Goal: Ask a question

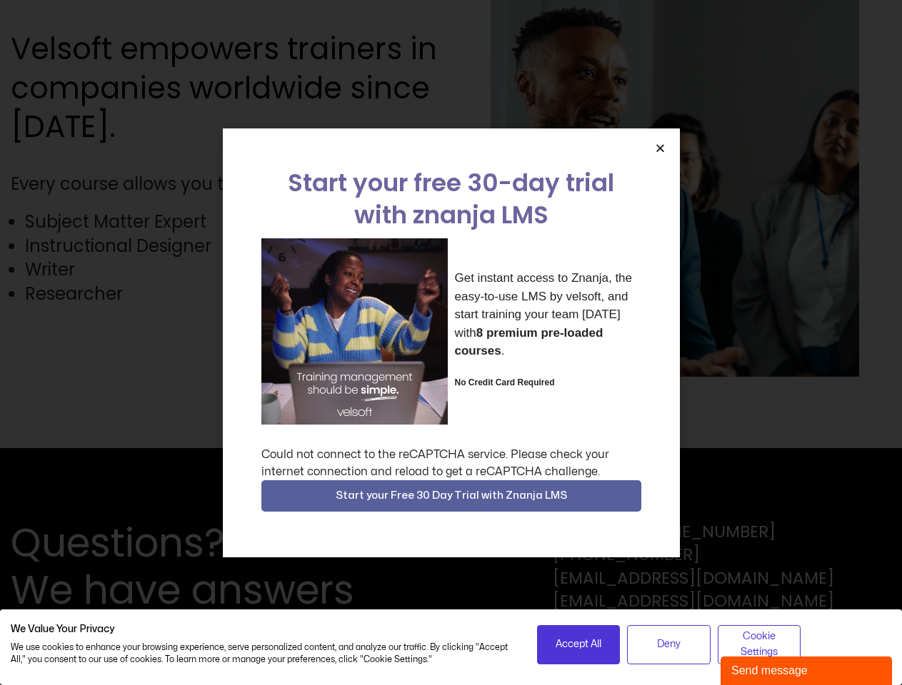
click at [451, 343] on div "Get instant access to Znanja, the easy-to-use LMS by velsoft, and start trainin…" at bounding box center [451, 331] width 380 height 186
click at [660, 148] on icon "Close" at bounding box center [660, 148] width 11 height 11
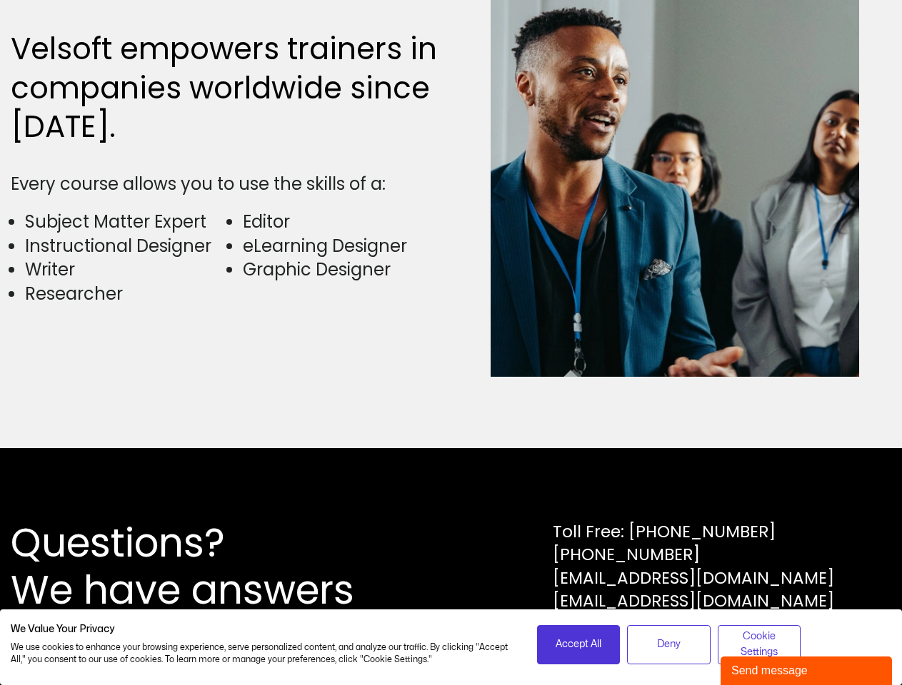
click at [451, 496] on div "Questions? We have answers Toll Free: [PHONE_NUMBER] [PHONE_NUMBER] [EMAIL_ADDR…" at bounding box center [451, 566] width 902 height 237
click at [578, 645] on span "Accept All" at bounding box center [578, 645] width 46 height 16
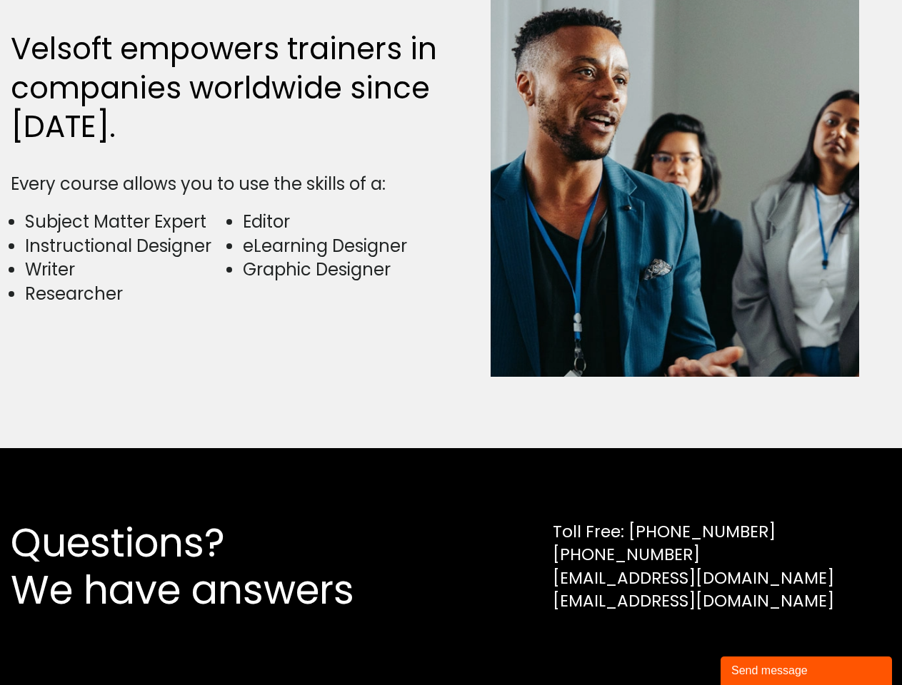
click at [668, 645] on div "Questions? We have answers Toll Free: [PHONE_NUMBER] [PHONE_NUMBER] [EMAIL_ADDR…" at bounding box center [451, 566] width 902 height 237
click at [759, 645] on div "Questions? We have answers Toll Free: [PHONE_NUMBER] [PHONE_NUMBER] [EMAIL_ADDR…" at bounding box center [451, 566] width 902 height 237
click at [806, 671] on div "Send message" at bounding box center [806, 671] width 150 height 17
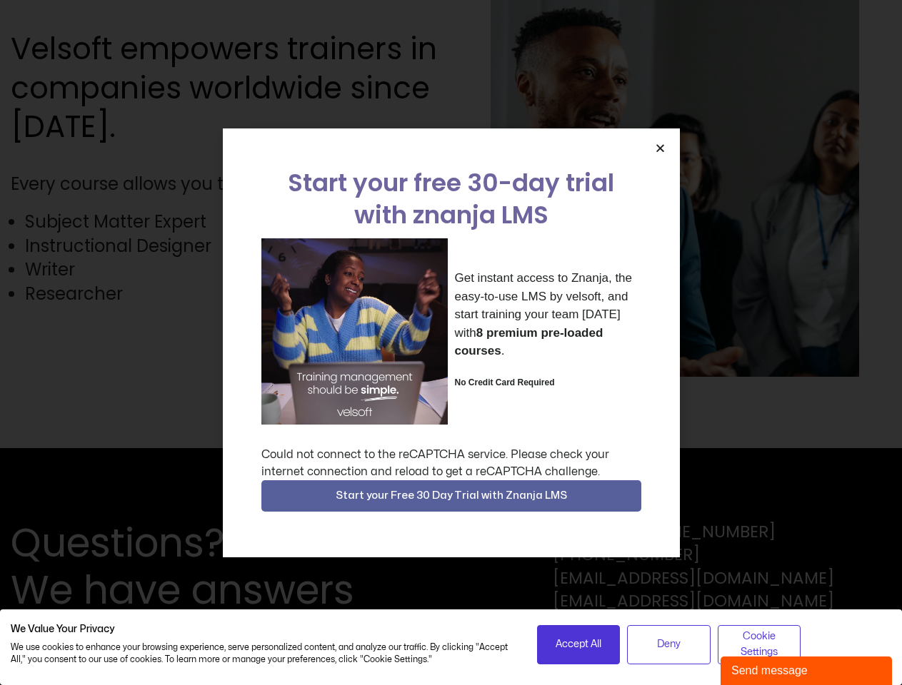
click at [451, 343] on div "Get instant access to Znanja, the easy-to-use LMS by velsoft, and start trainin…" at bounding box center [451, 331] width 380 height 186
click at [660, 148] on icon "Close" at bounding box center [660, 148] width 11 height 11
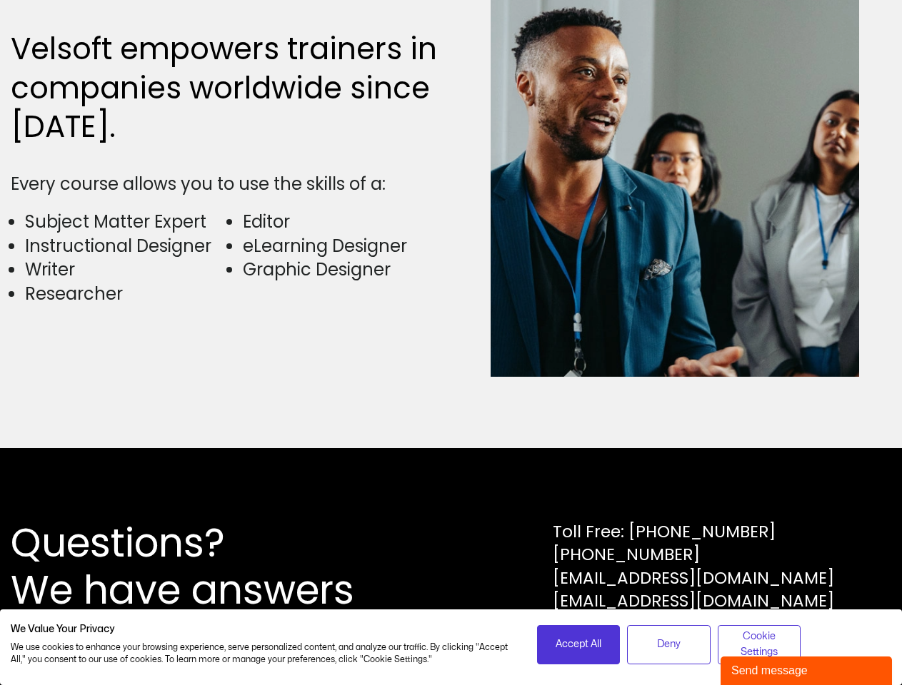
click at [451, 496] on div "Questions? We have answers Toll Free: [PHONE_NUMBER] [PHONE_NUMBER] [EMAIL_ADDR…" at bounding box center [451, 566] width 902 height 237
click at [578, 645] on span "Accept All" at bounding box center [578, 645] width 46 height 16
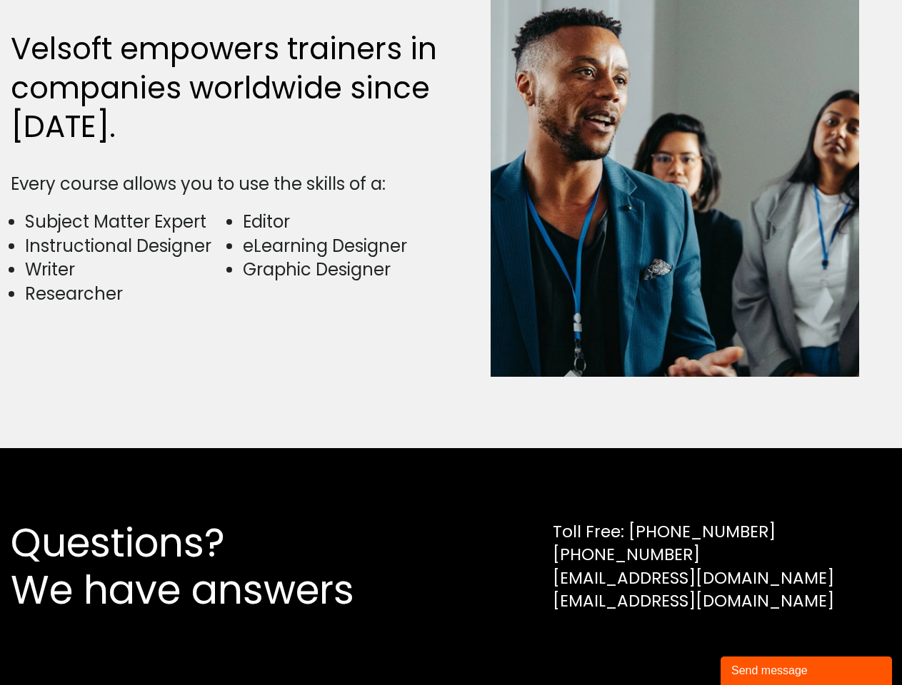
click at [668, 645] on div "Questions? We have answers Toll Free: [PHONE_NUMBER] [PHONE_NUMBER] [EMAIL_ADDR…" at bounding box center [451, 566] width 902 height 237
click at [759, 645] on div "Questions? We have answers Toll Free: [PHONE_NUMBER] [PHONE_NUMBER] [EMAIL_ADDR…" at bounding box center [451, 566] width 902 height 237
click at [806, 671] on div "Send message" at bounding box center [806, 671] width 150 height 17
